Goal: Find specific page/section: Find specific page/section

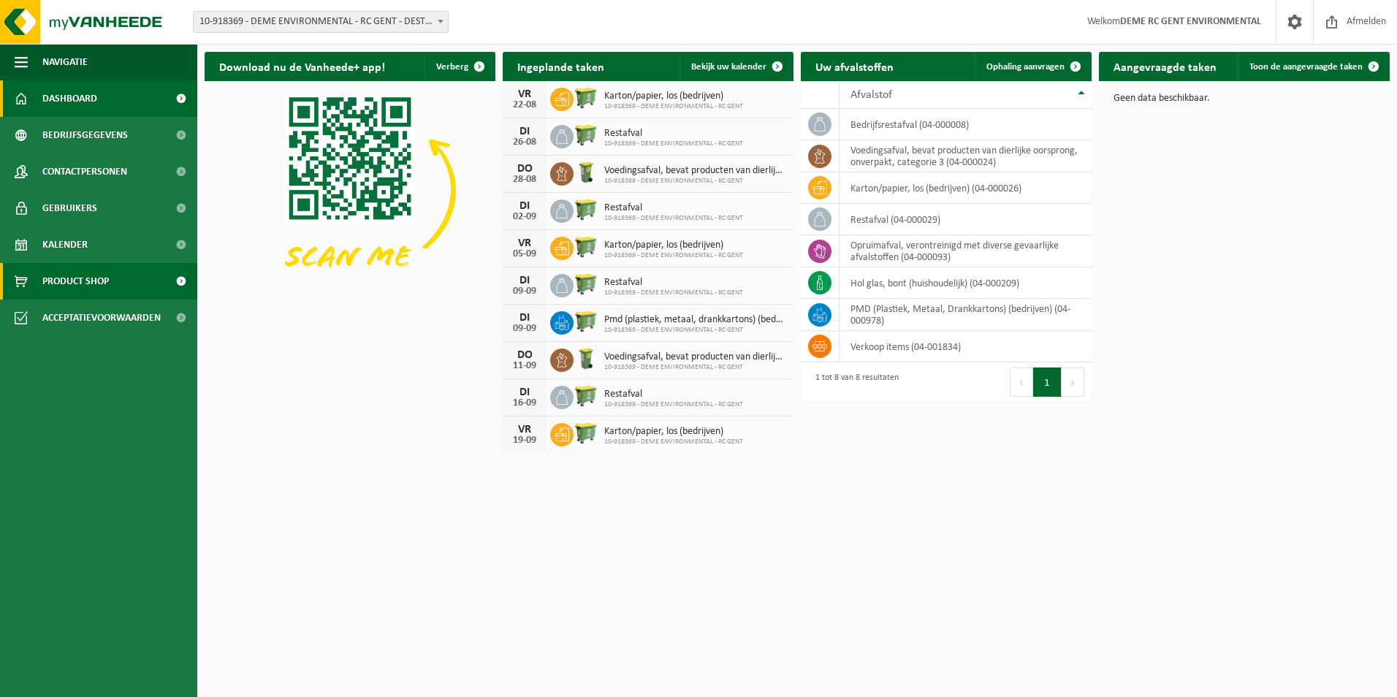
click at [174, 284] on span at bounding box center [180, 281] width 33 height 37
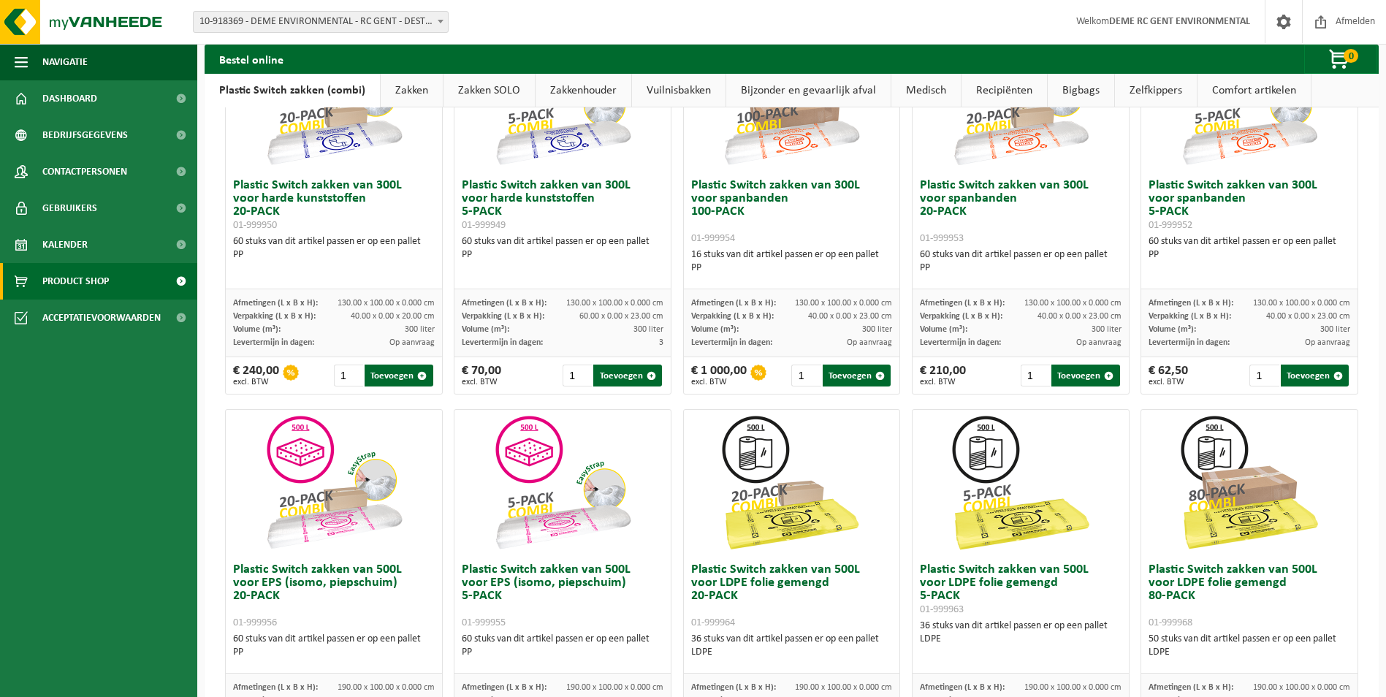
scroll to position [163, 0]
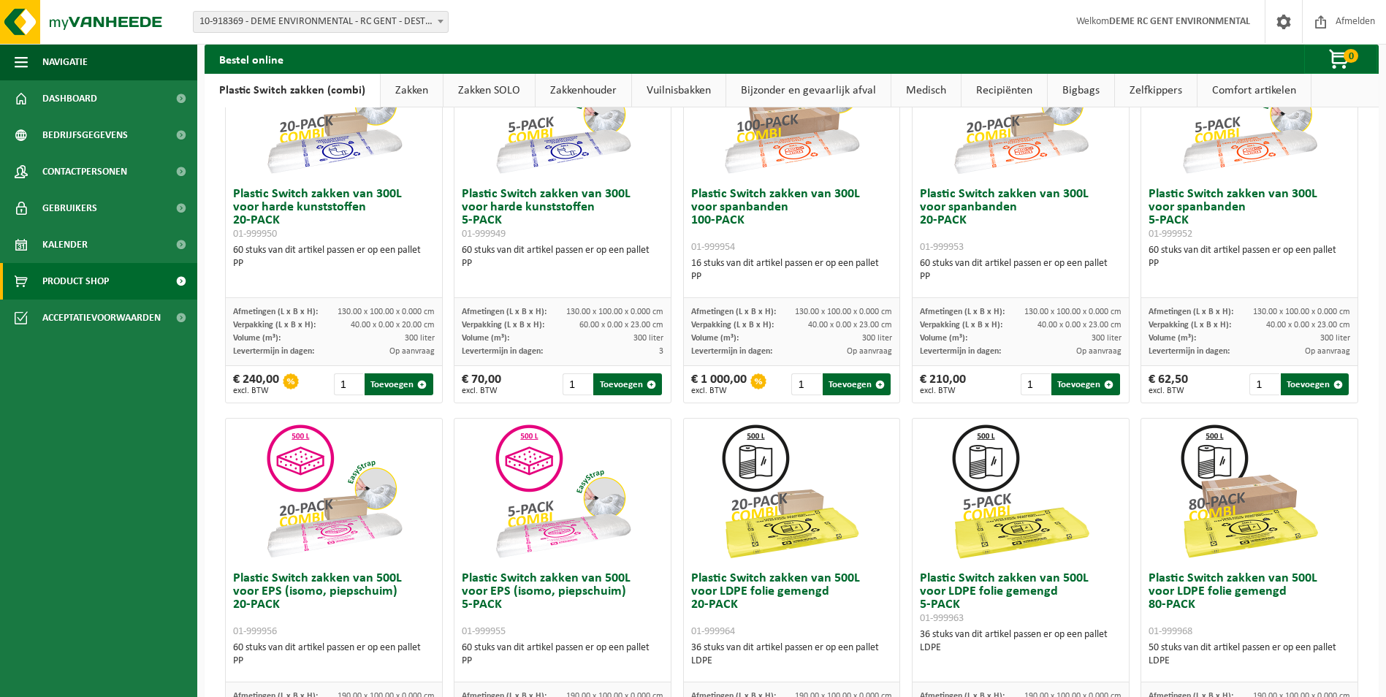
click at [423, 94] on link "Zakken" at bounding box center [412, 91] width 62 height 34
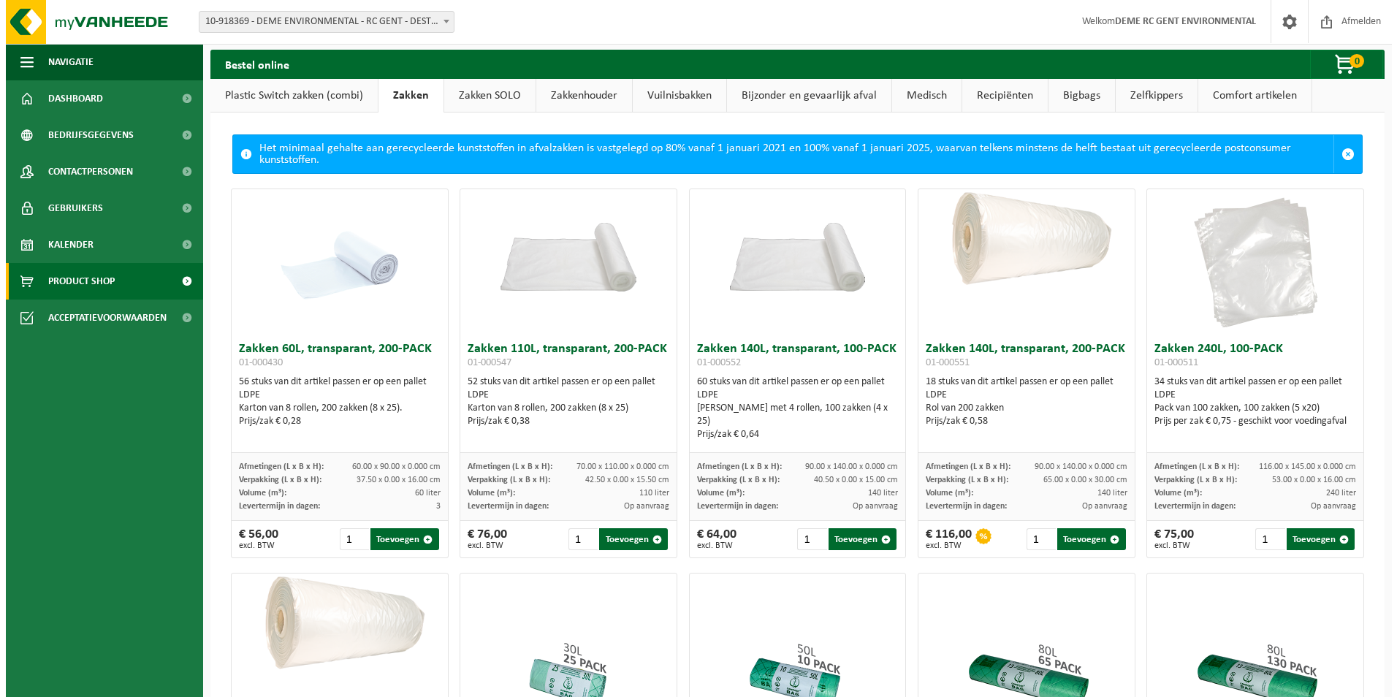
scroll to position [0, 0]
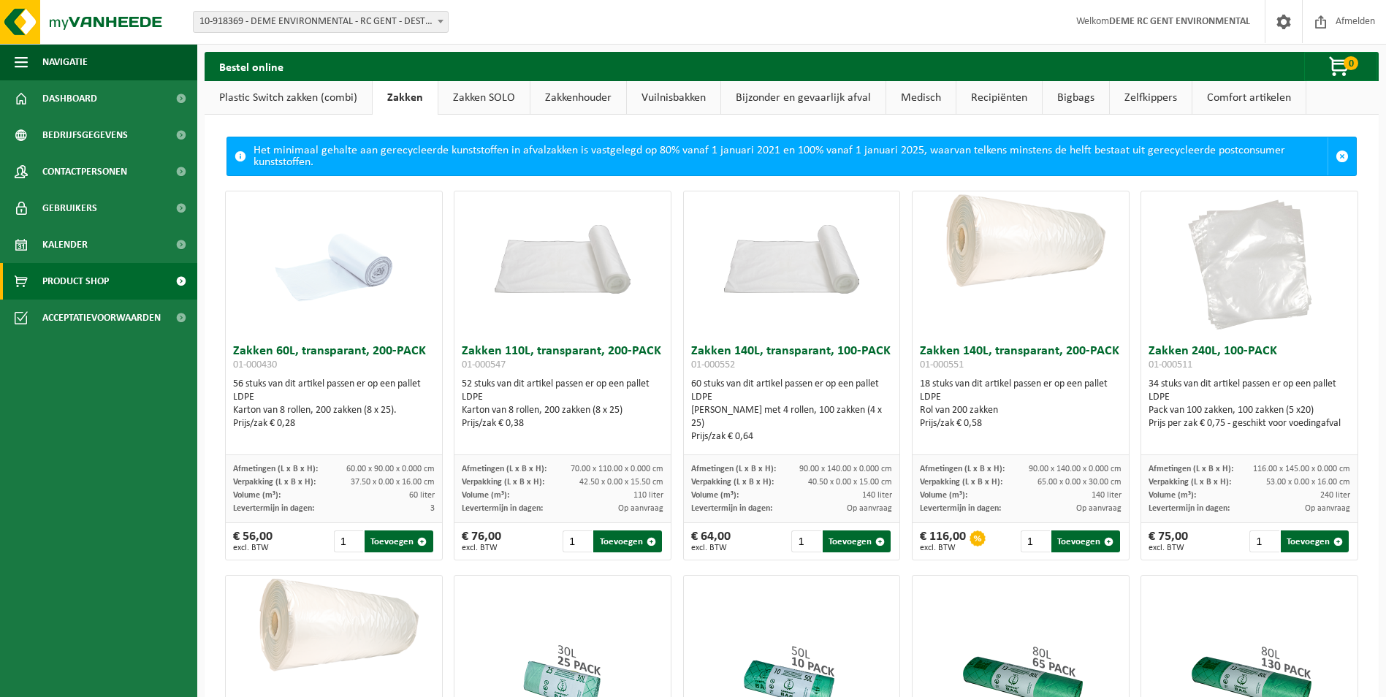
click at [463, 94] on link "Zakken SOLO" at bounding box center [483, 98] width 91 height 34
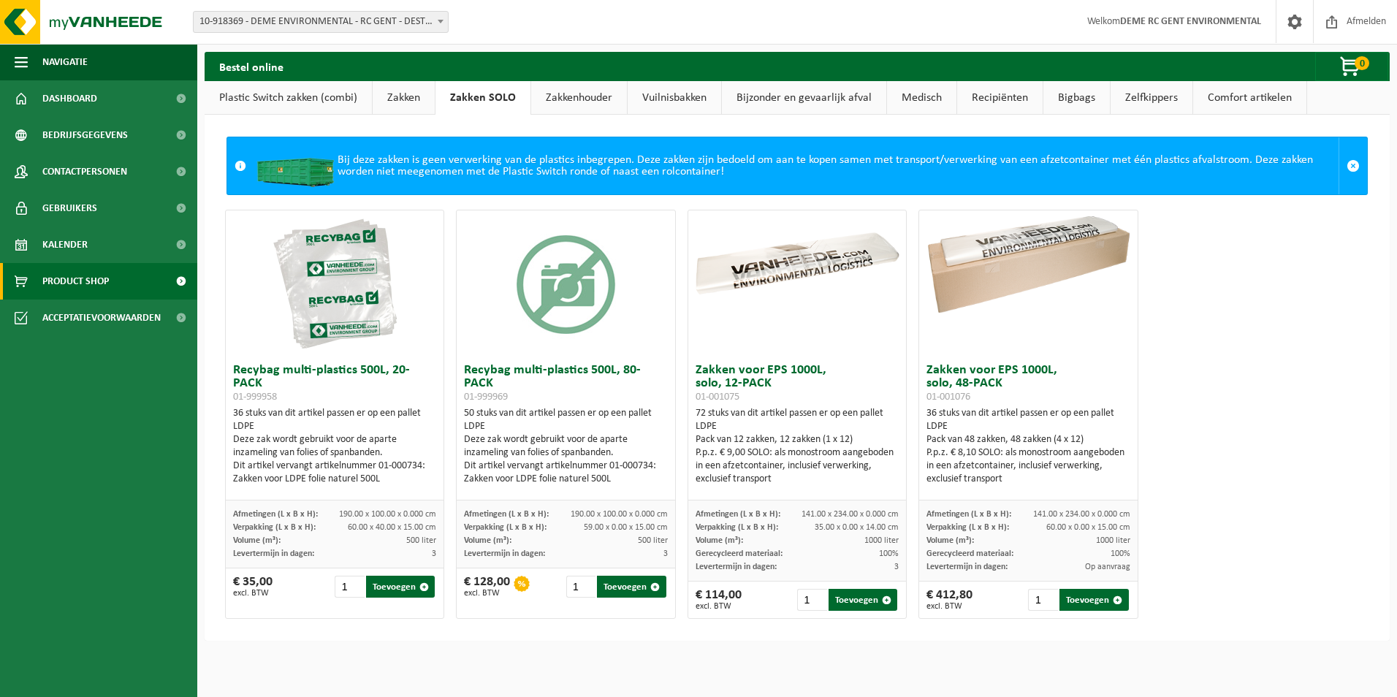
click at [1244, 104] on link "Comfort artikelen" at bounding box center [1249, 98] width 113 height 34
